Goal: Task Accomplishment & Management: Manage account settings

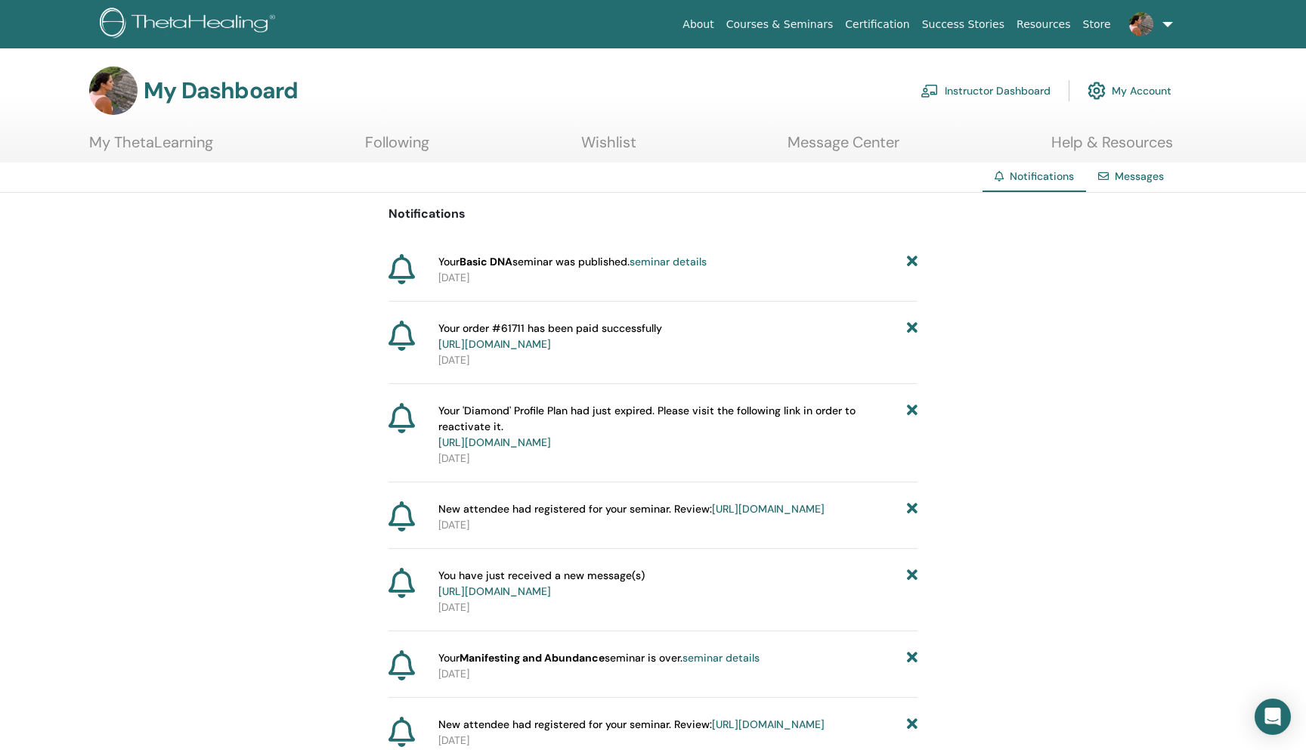
click at [1005, 94] on link "Instructor Dashboard" at bounding box center [985, 90] width 130 height 33
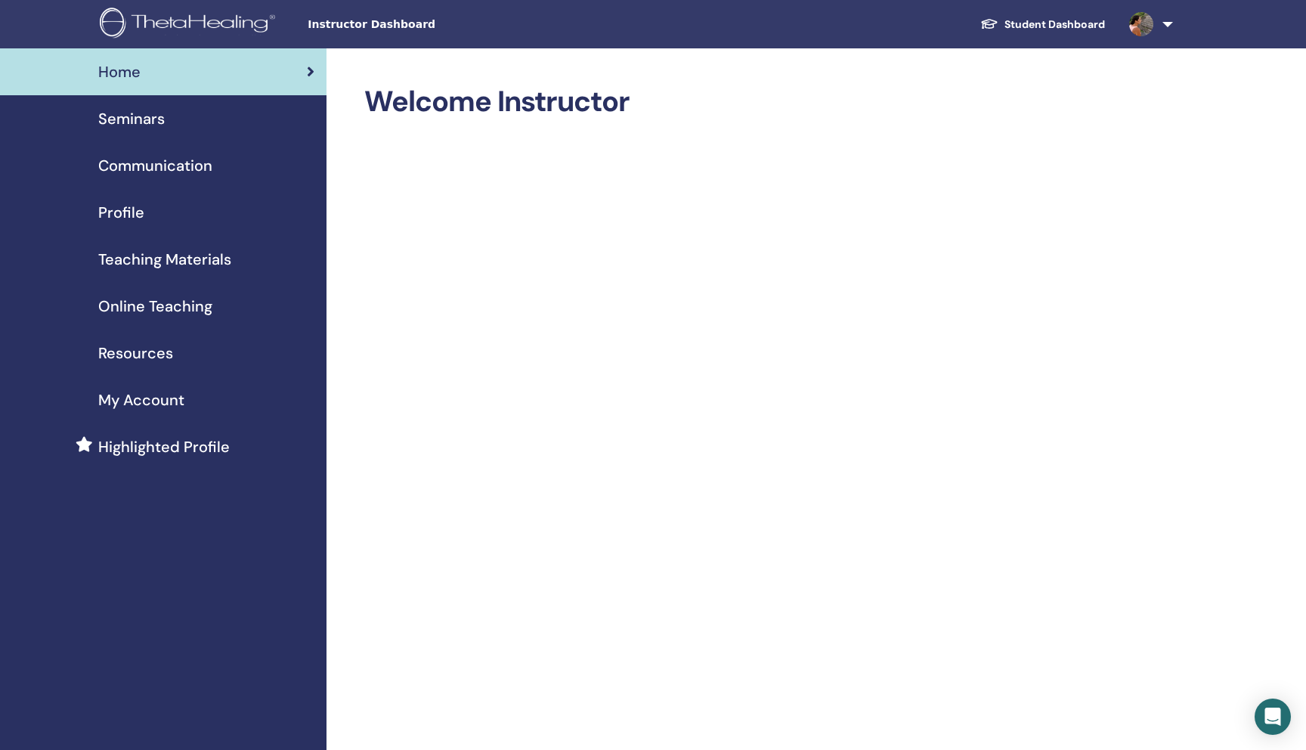
click at [125, 93] on link "Home" at bounding box center [163, 71] width 326 height 47
click at [166, 128] on div "Seminars" at bounding box center [163, 118] width 302 height 23
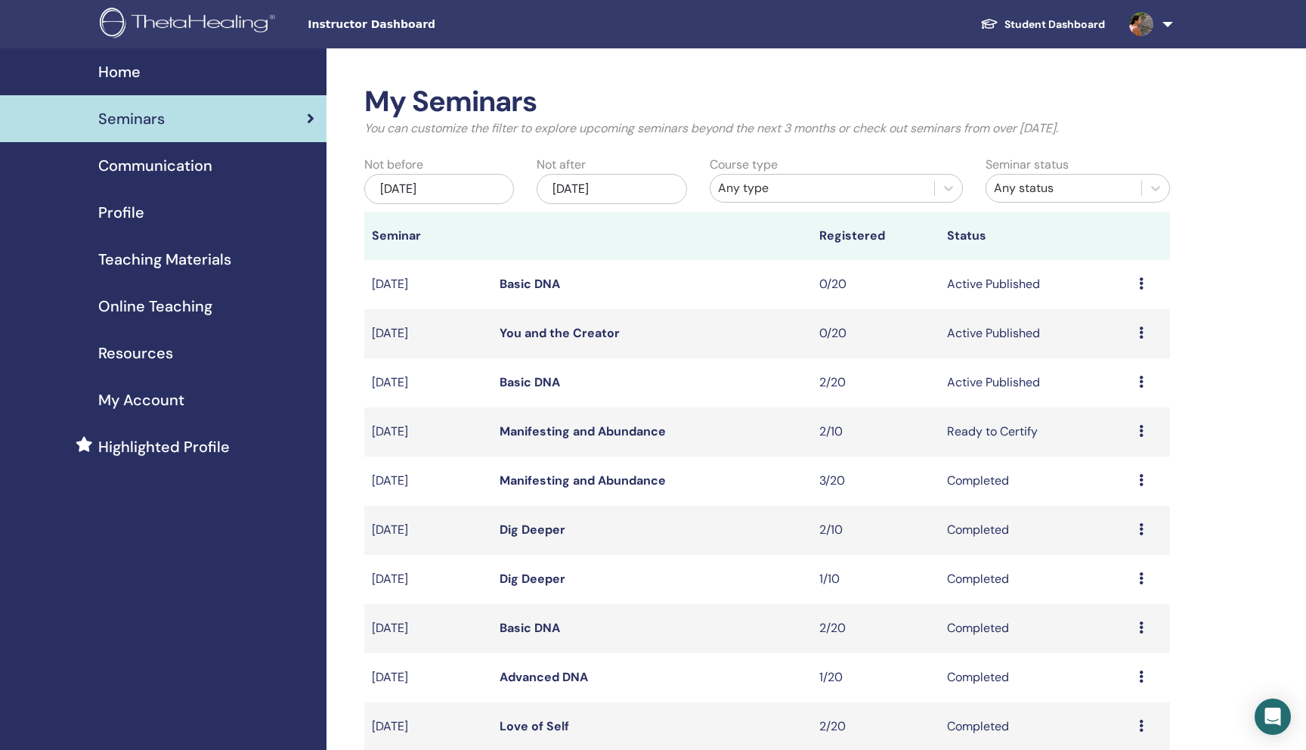
click at [1159, 15] on link at bounding box center [1148, 24] width 62 height 48
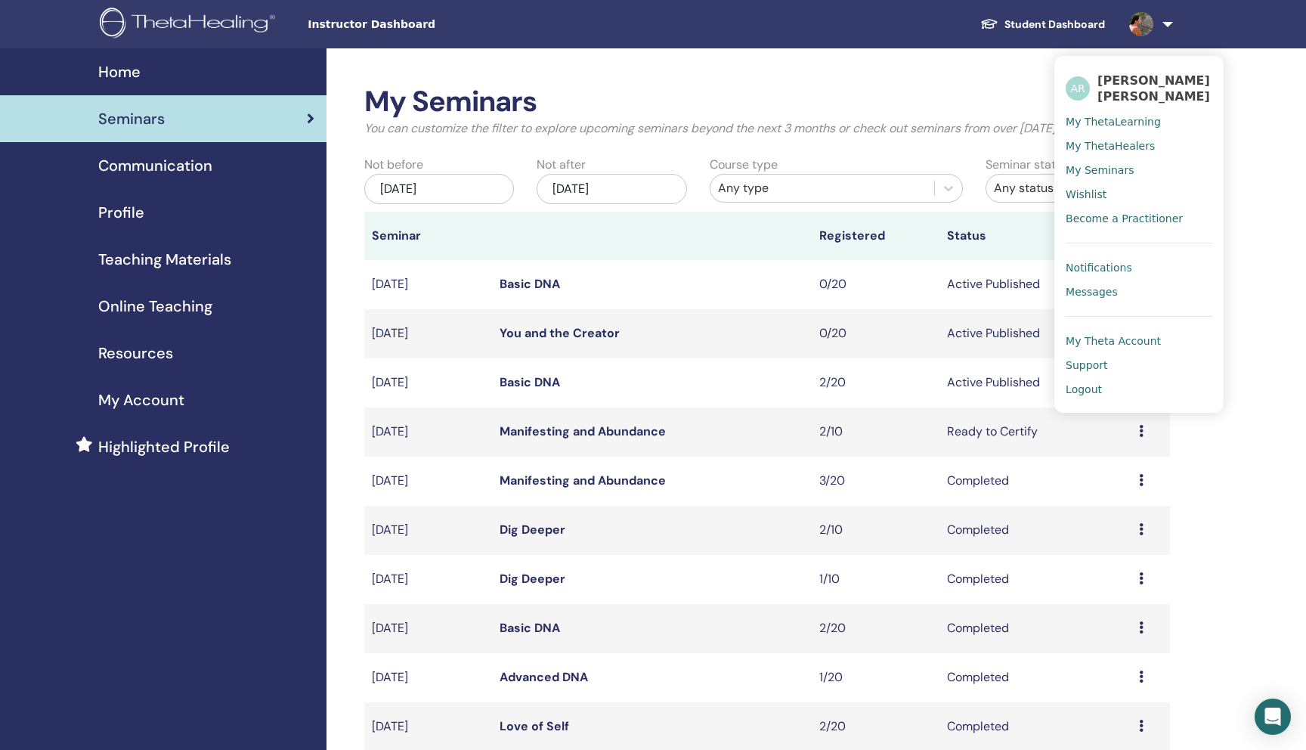
click at [1113, 116] on span "My ThetaLearning" at bounding box center [1113, 122] width 95 height 14
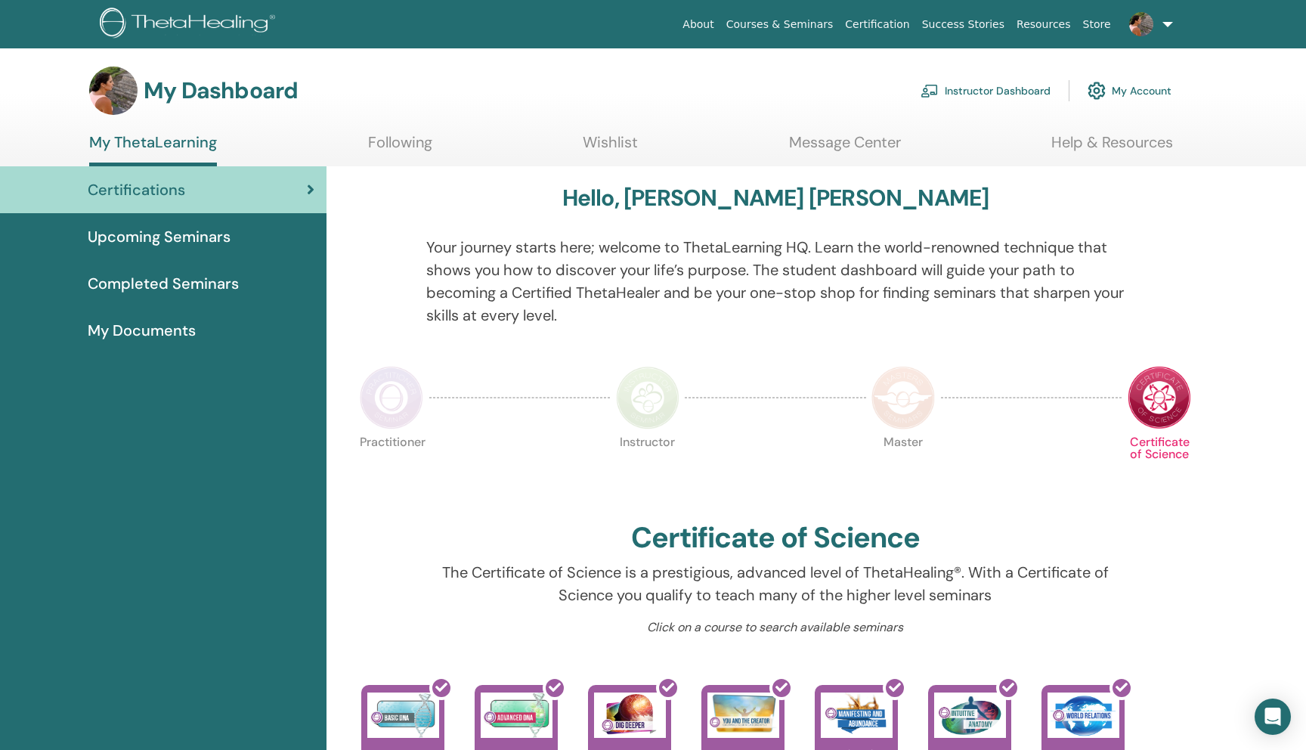
click at [1031, 85] on link "Instructor Dashboard" at bounding box center [985, 90] width 130 height 33
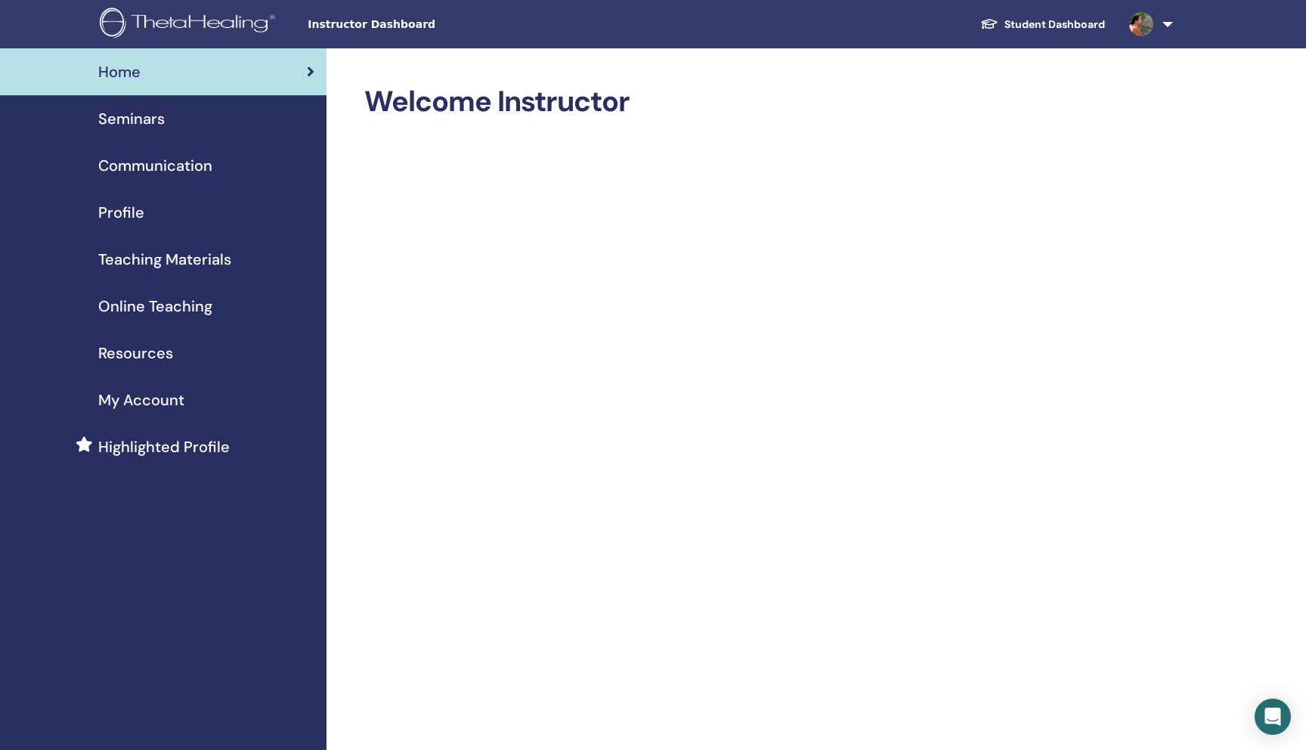
click at [128, 126] on span "Seminars" at bounding box center [131, 118] width 67 height 23
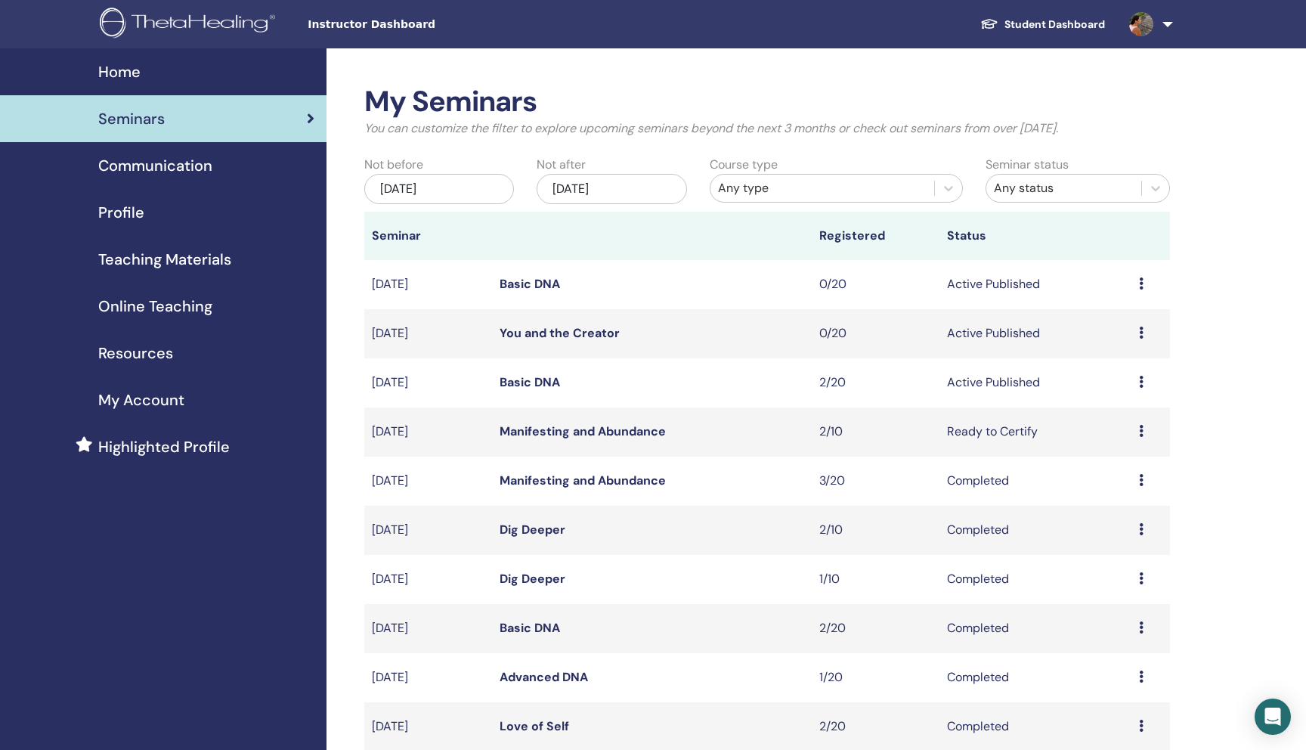
click at [1144, 388] on div "Preview Edit Attendees Cancel" at bounding box center [1150, 382] width 23 height 18
click at [1110, 419] on li "Edit" at bounding box center [1116, 423] width 82 height 23
click at [1141, 382] on icon at bounding box center [1141, 382] width 5 height 12
click at [1124, 470] on p "Cancel" at bounding box center [1112, 463] width 57 height 18
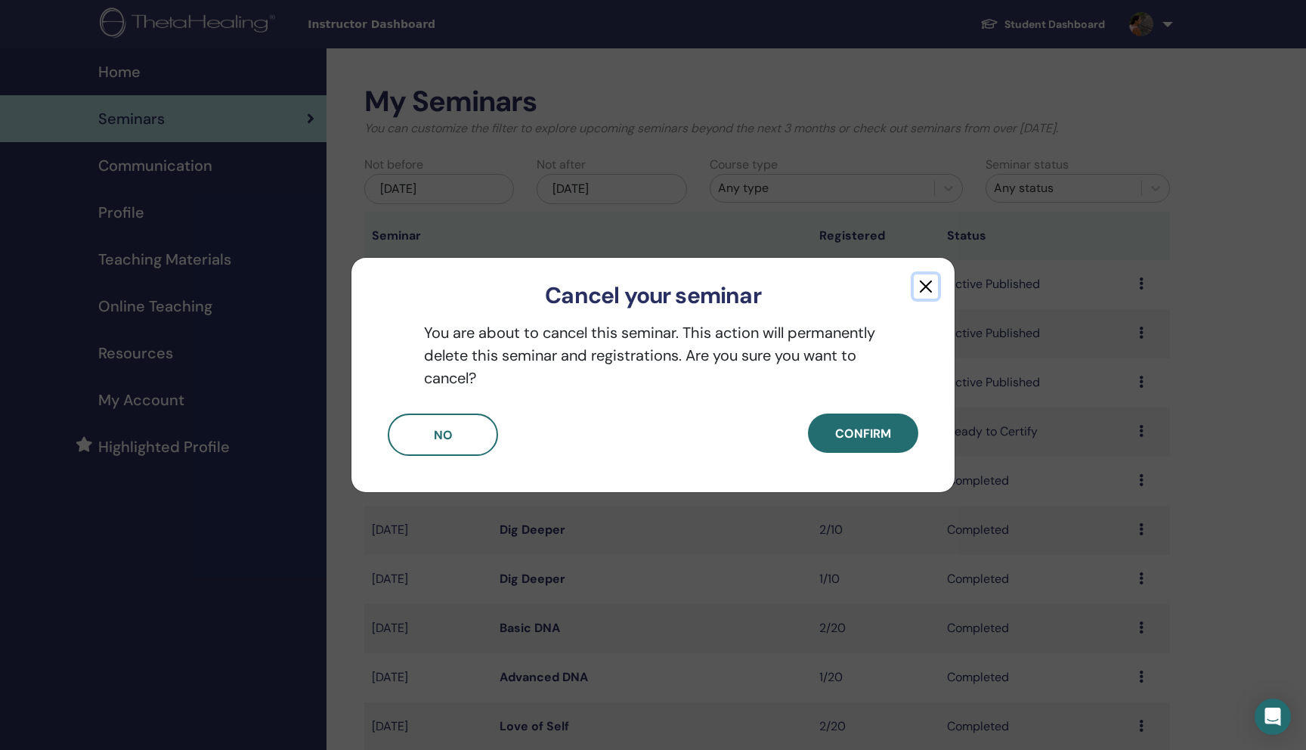
click at [923, 296] on button "button" at bounding box center [926, 286] width 24 height 24
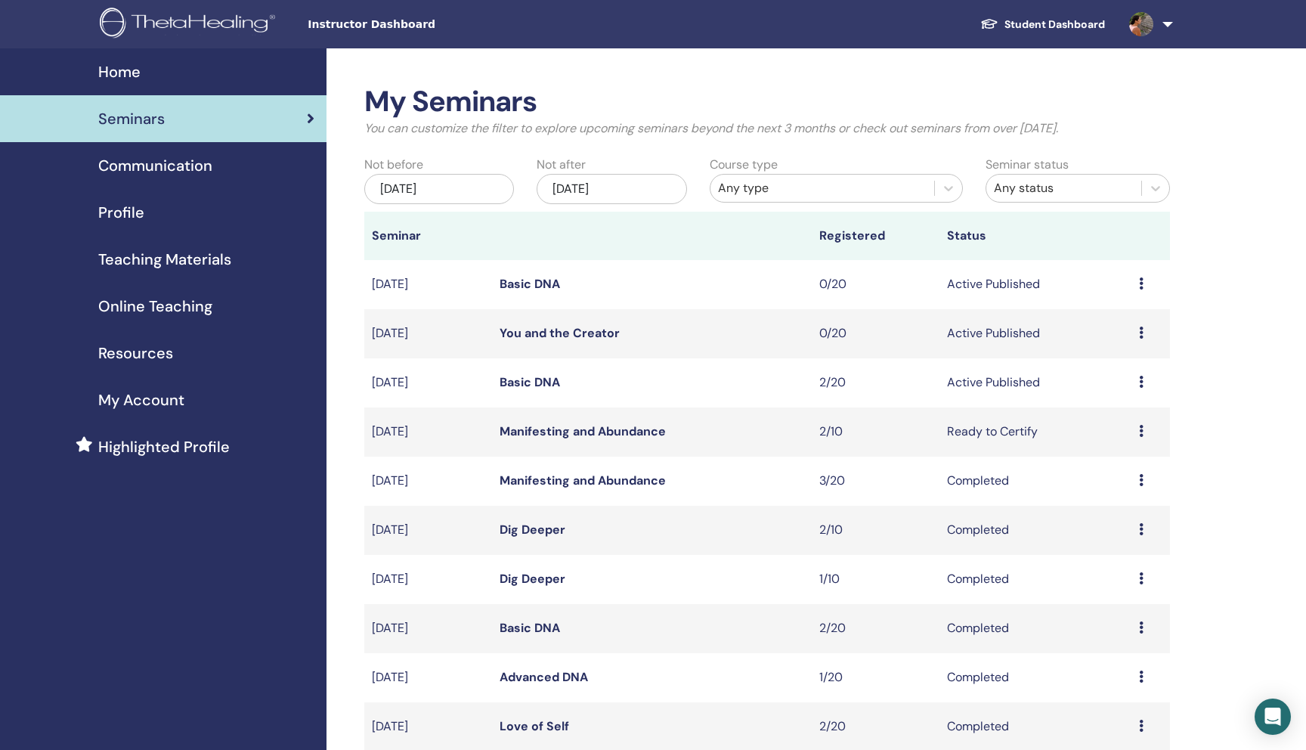
click at [1140, 383] on icon at bounding box center [1141, 382] width 5 height 12
click at [1110, 463] on p "Cancel" at bounding box center [1110, 464] width 57 height 18
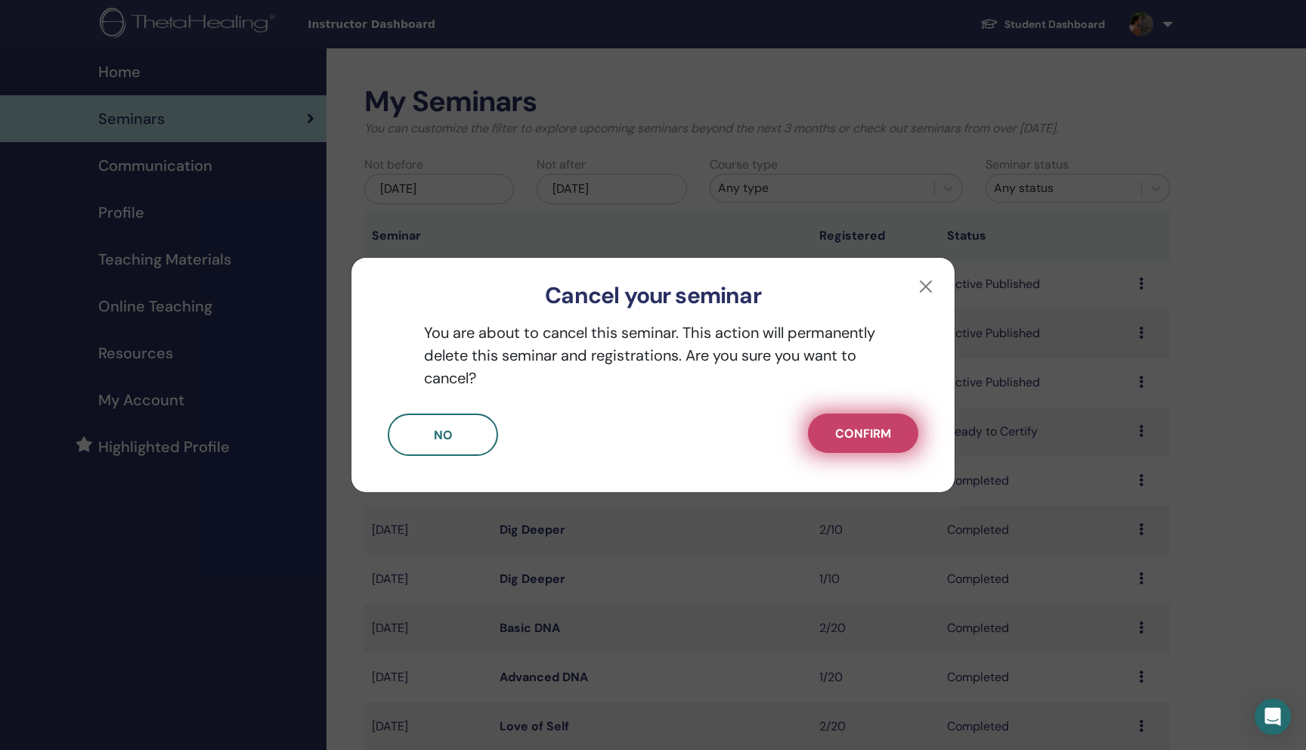
click at [908, 426] on button "Confirm" at bounding box center [863, 432] width 110 height 39
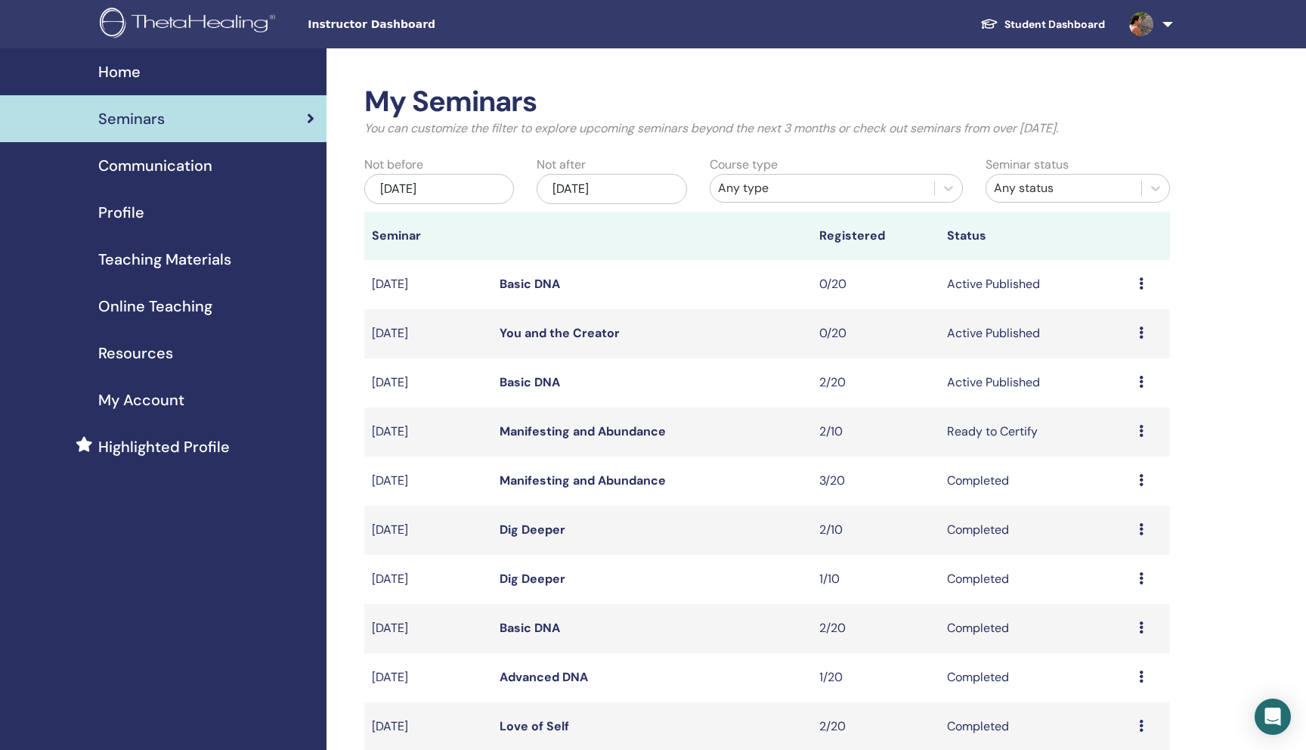
click at [784, 85] on h2 "My Seminars" at bounding box center [767, 102] width 806 height 35
